Goal: Navigation & Orientation: Find specific page/section

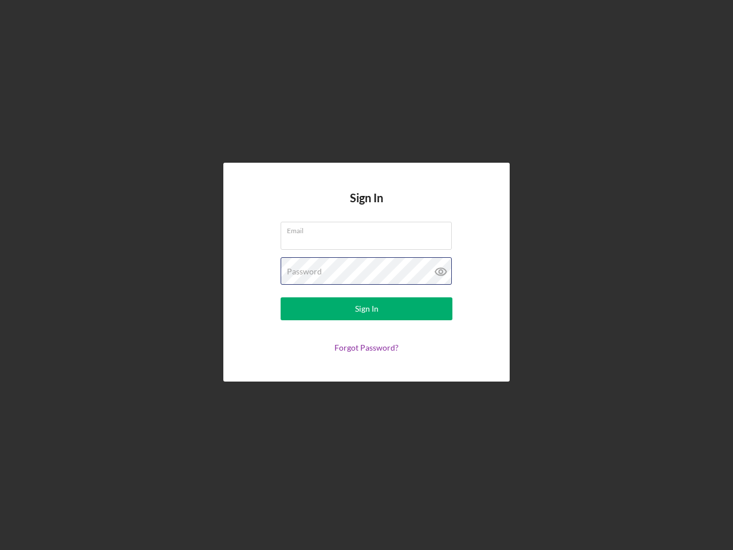
click at [367, 275] on div "Password" at bounding box center [367, 271] width 172 height 29
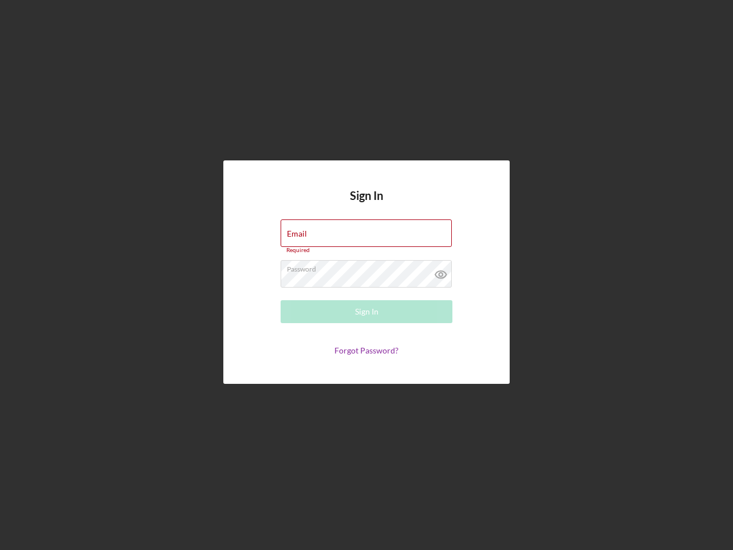
click at [441, 271] on icon at bounding box center [441, 274] width 29 height 29
